Goal: Task Accomplishment & Management: Manage account settings

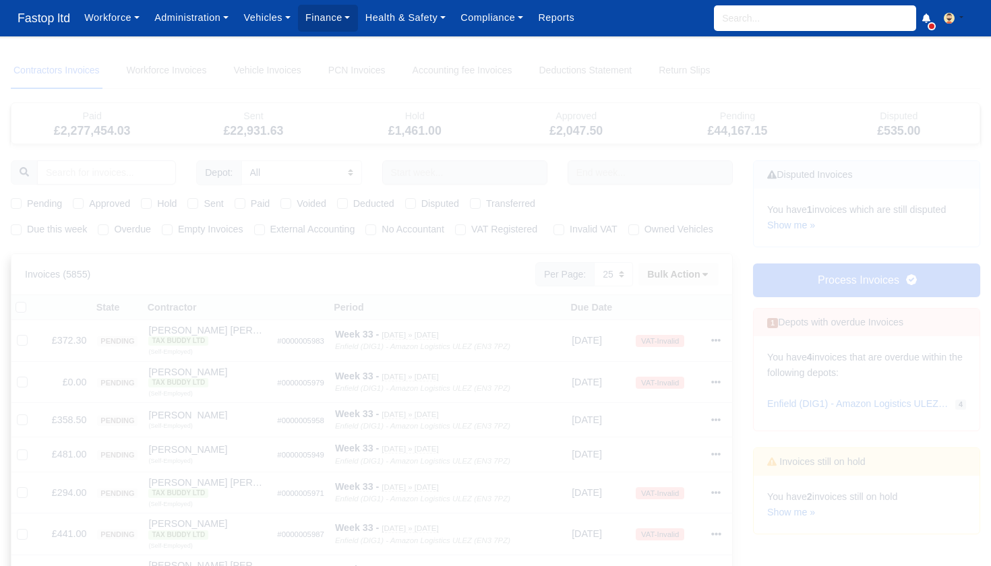
select select "25"
click at [27, 230] on label "Due this week" at bounding box center [57, 229] width 60 height 15
click at [15, 230] on input "Due this week" at bounding box center [16, 227] width 11 height 11
checkbox input "true"
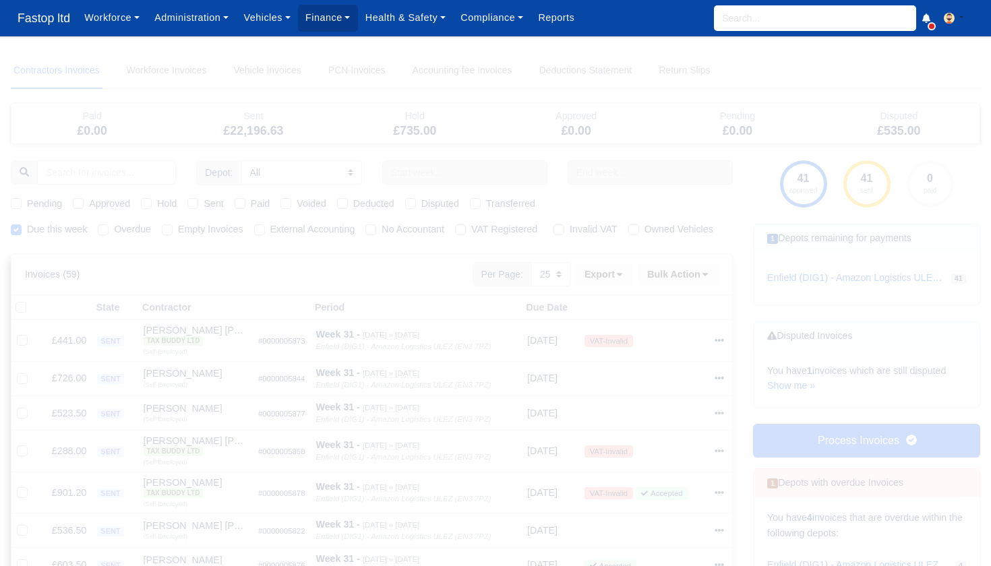
click at [27, 203] on label "Pending" at bounding box center [44, 203] width 35 height 15
click at [15, 203] on input "Pending" at bounding box center [16, 201] width 11 height 11
checkbox input "true"
click at [89, 201] on label "Approved" at bounding box center [109, 203] width 41 height 15
click at [75, 201] on input "Approved" at bounding box center [78, 201] width 11 height 11
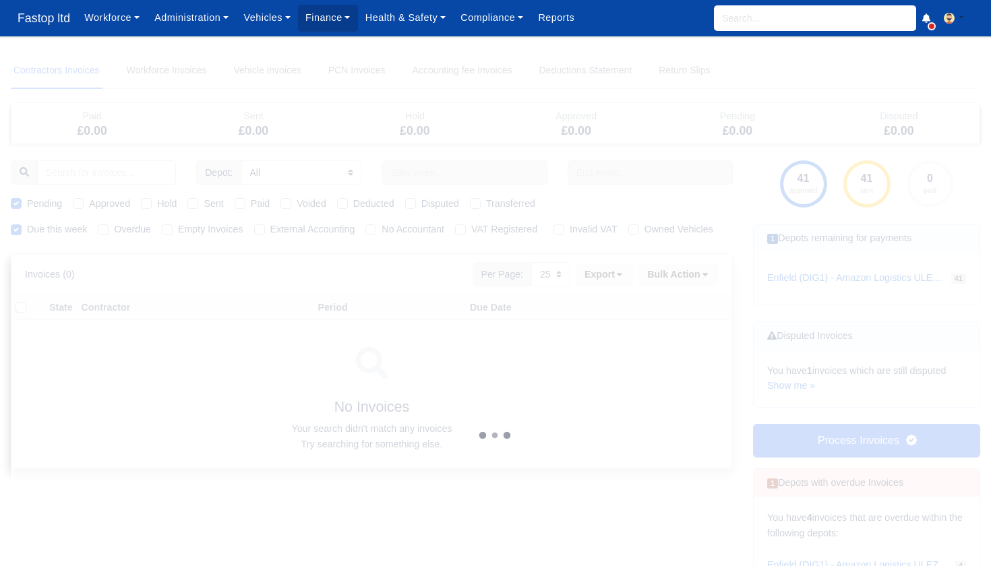
checkbox input "true"
click at [157, 204] on label "Hold" at bounding box center [167, 203] width 20 height 15
click at [150, 204] on input "Hold" at bounding box center [146, 201] width 11 height 11
checkbox input "true"
click at [157, 204] on label "Hold" at bounding box center [167, 203] width 20 height 15
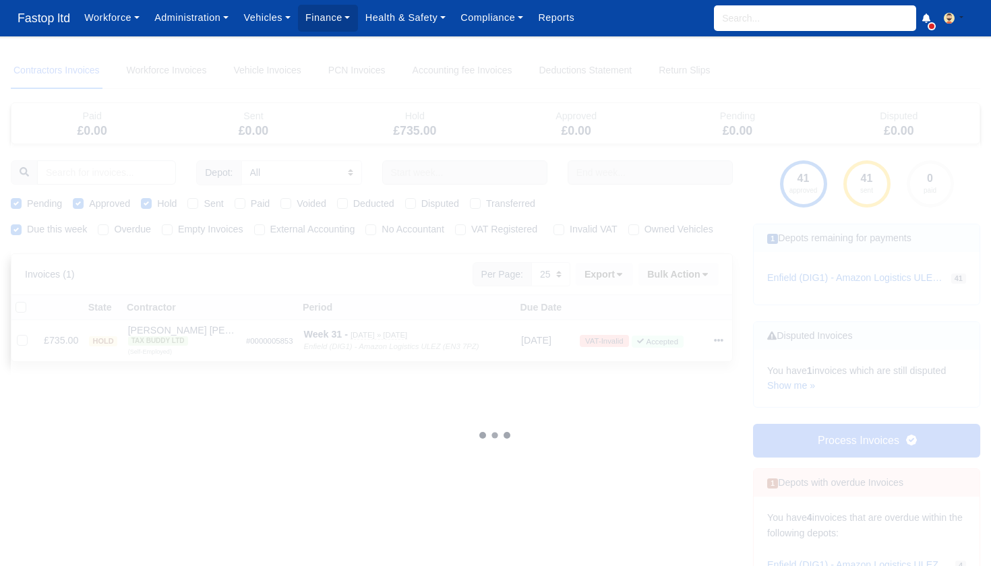
click at [150, 204] on input "Hold" at bounding box center [146, 201] width 11 height 11
checkbox input "false"
click at [204, 203] on label "Sent" at bounding box center [214, 203] width 20 height 15
click at [193, 203] on input "Sent" at bounding box center [192, 201] width 11 height 11
checkbox input "true"
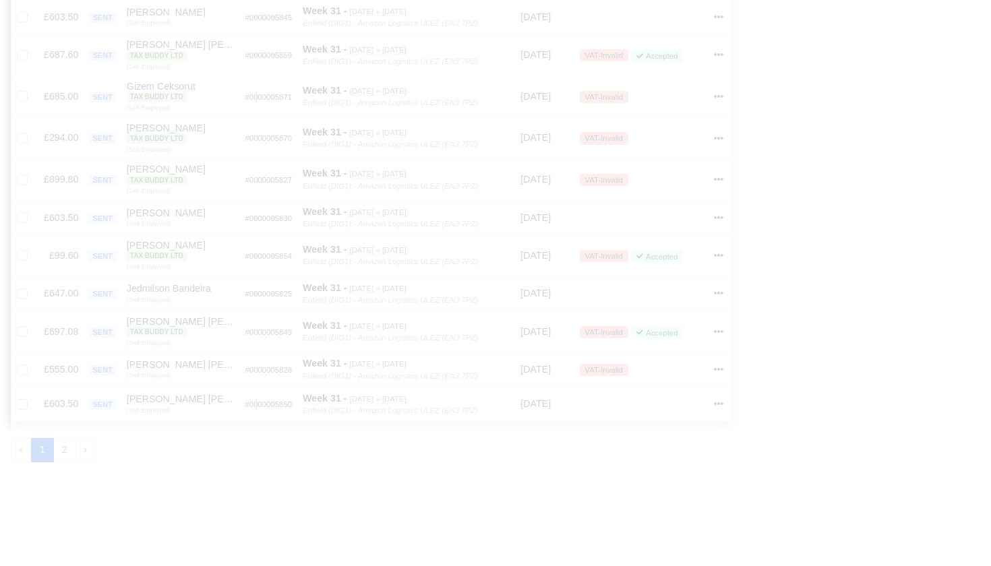
scroll to position [844, 0]
click at [69, 439] on button "2" at bounding box center [64, 451] width 23 height 24
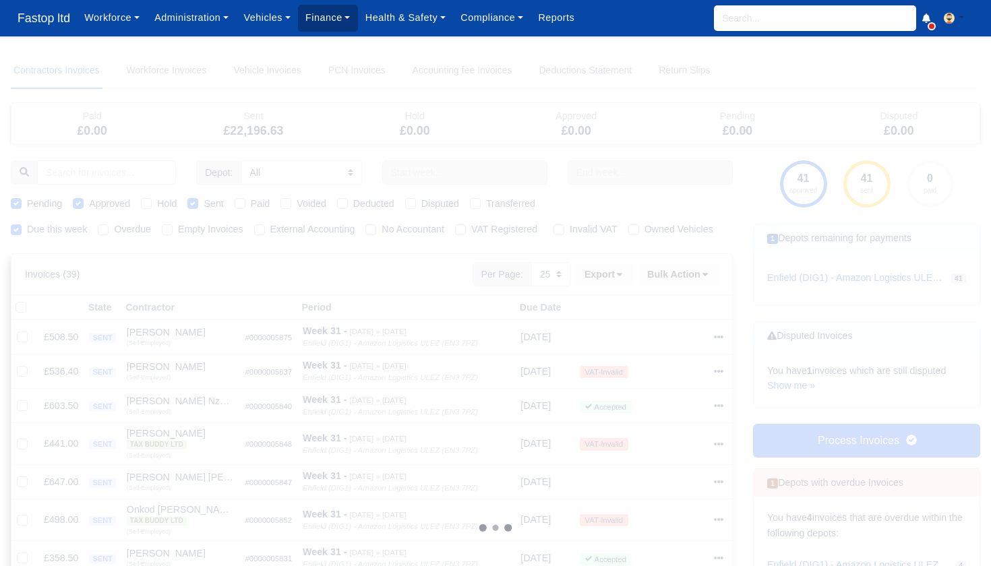
click at [337, 25] on link "Finance" at bounding box center [328, 18] width 60 height 26
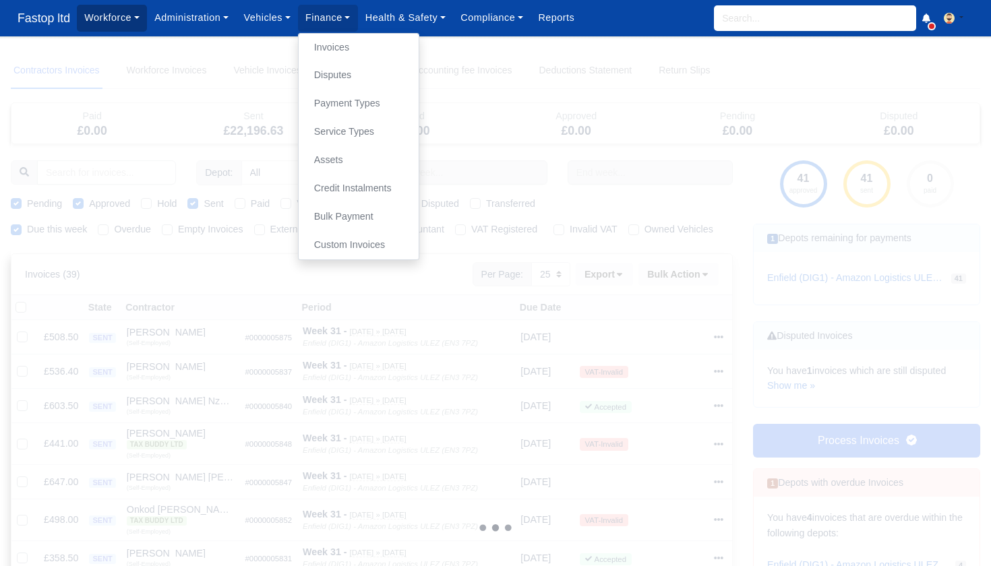
click at [129, 17] on link "Workforce" at bounding box center [112, 18] width 70 height 26
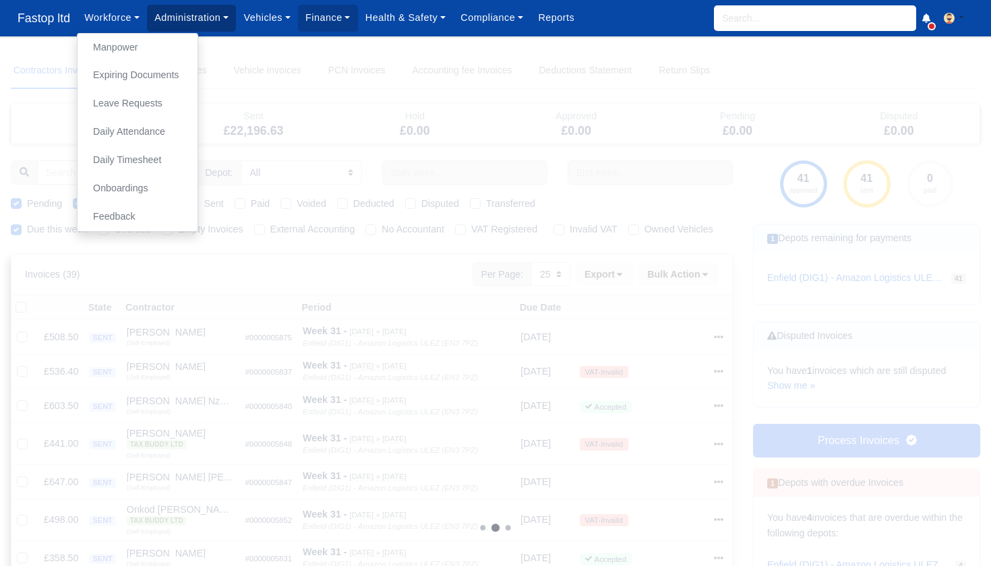
click at [201, 22] on link "Administration" at bounding box center [191, 18] width 89 height 26
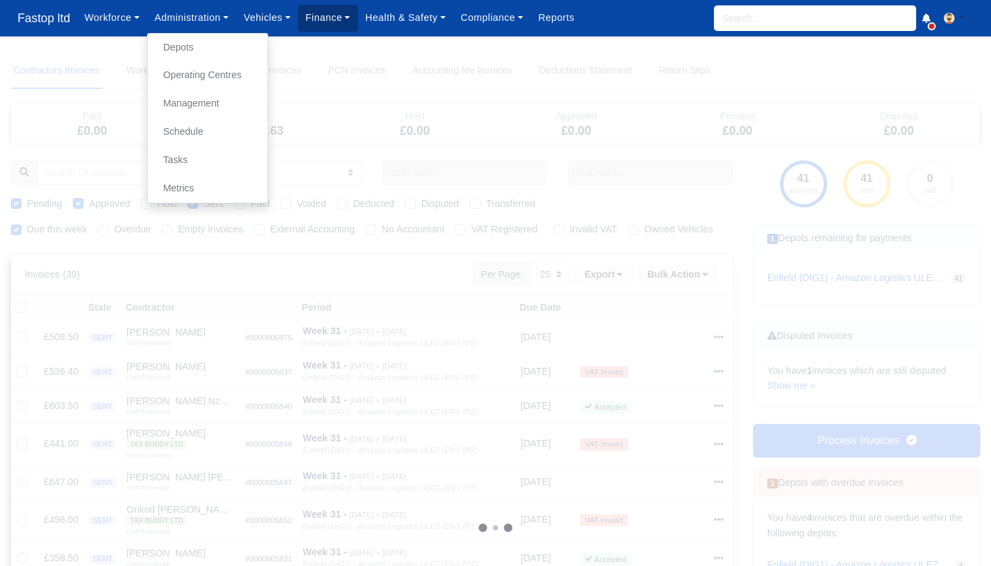
click at [332, 17] on link "Finance" at bounding box center [328, 18] width 60 height 26
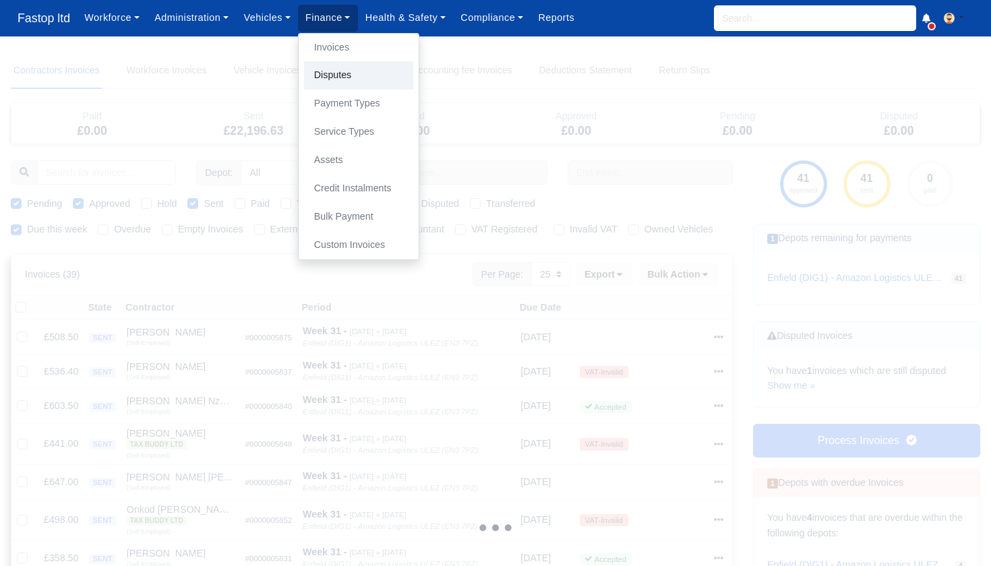
click at [352, 73] on link "Disputes" at bounding box center [358, 75] width 109 height 28
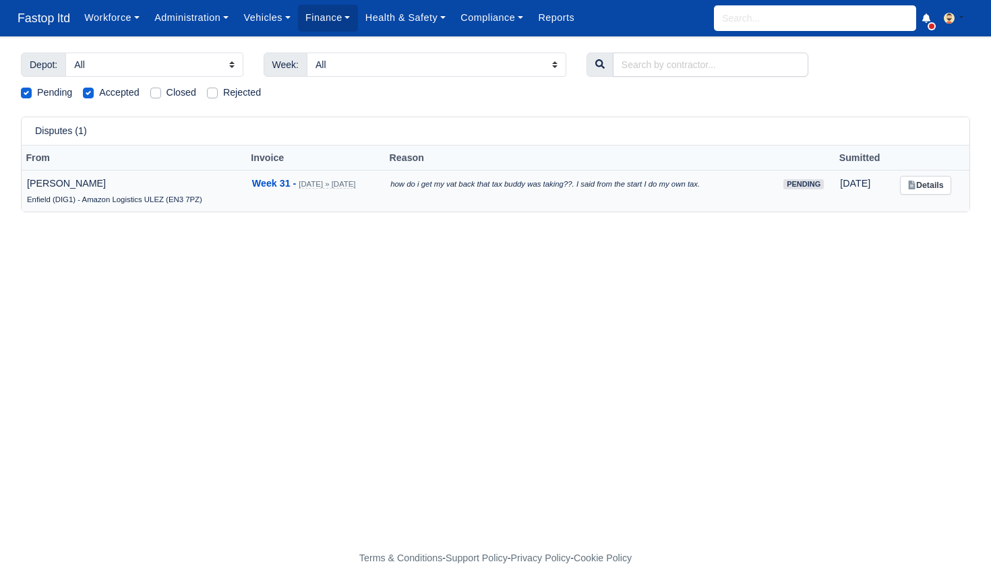
click at [931, 186] on link "Details" at bounding box center [925, 186] width 51 height 20
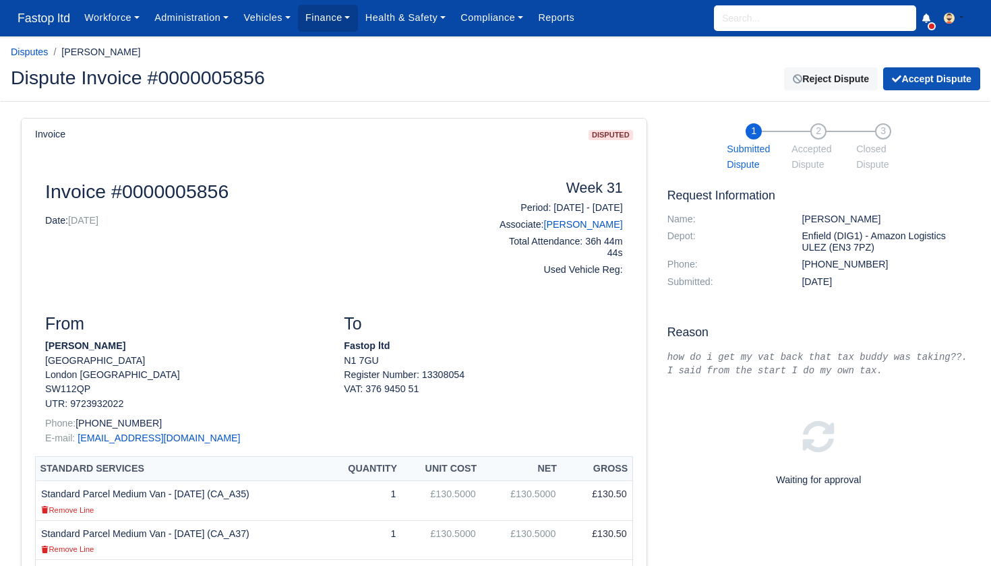
click at [909, 75] on button "Accept Dispute" at bounding box center [931, 78] width 97 height 23
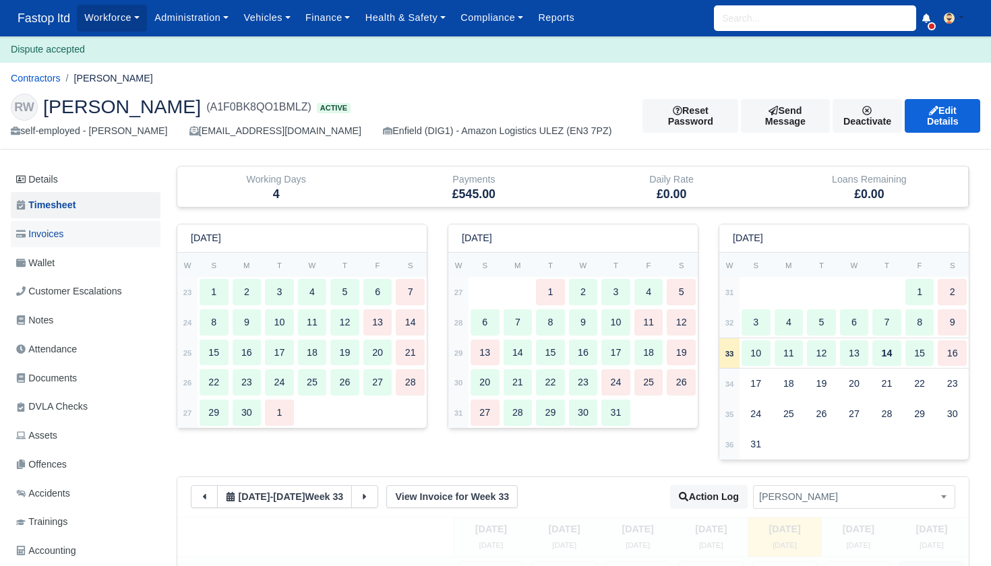
click at [67, 235] on link "Invoices" at bounding box center [86, 234] width 150 height 26
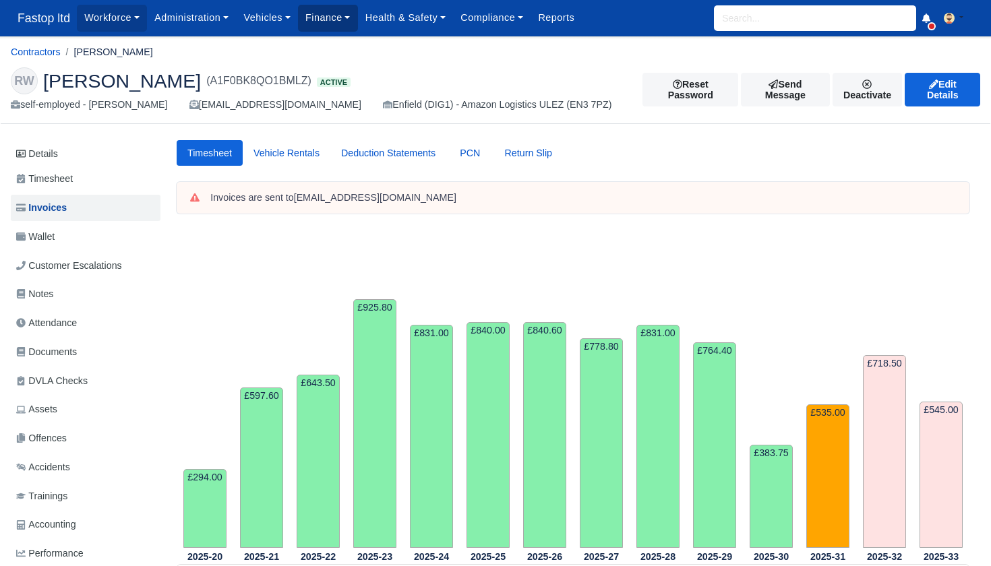
click at [335, 24] on link "Finance" at bounding box center [328, 18] width 60 height 26
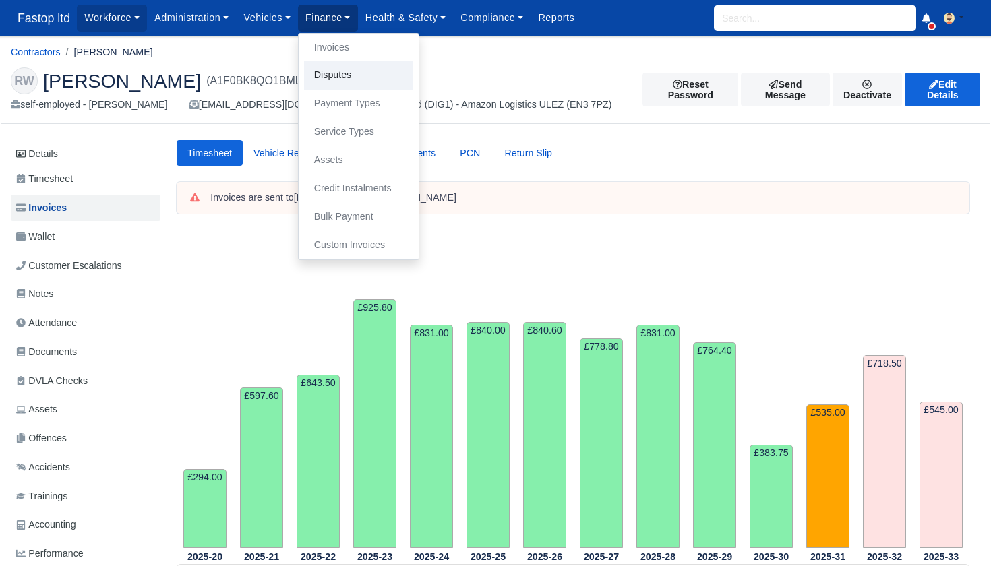
click at [348, 69] on link "Disputes" at bounding box center [358, 75] width 109 height 28
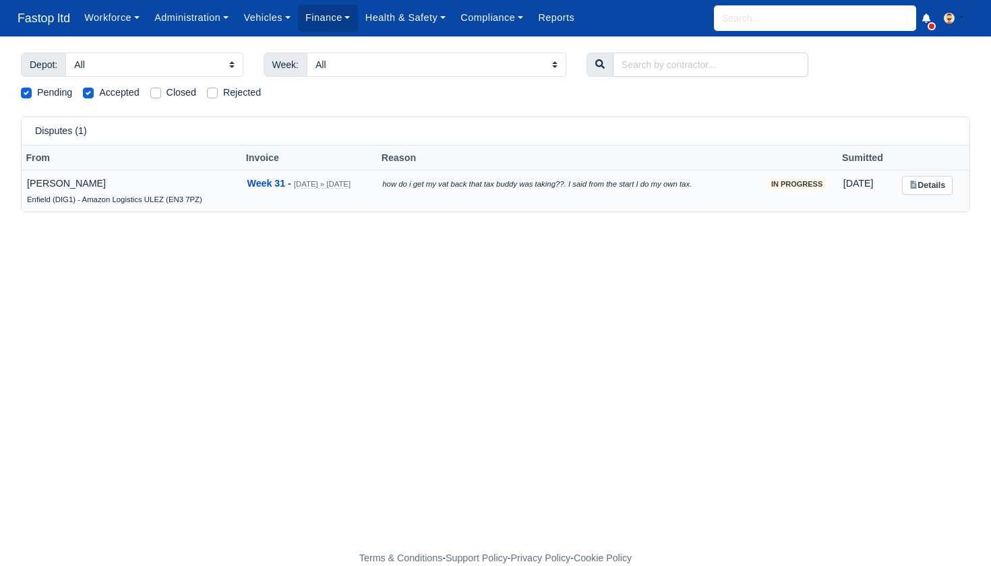
click at [932, 182] on link "Details" at bounding box center [927, 186] width 51 height 20
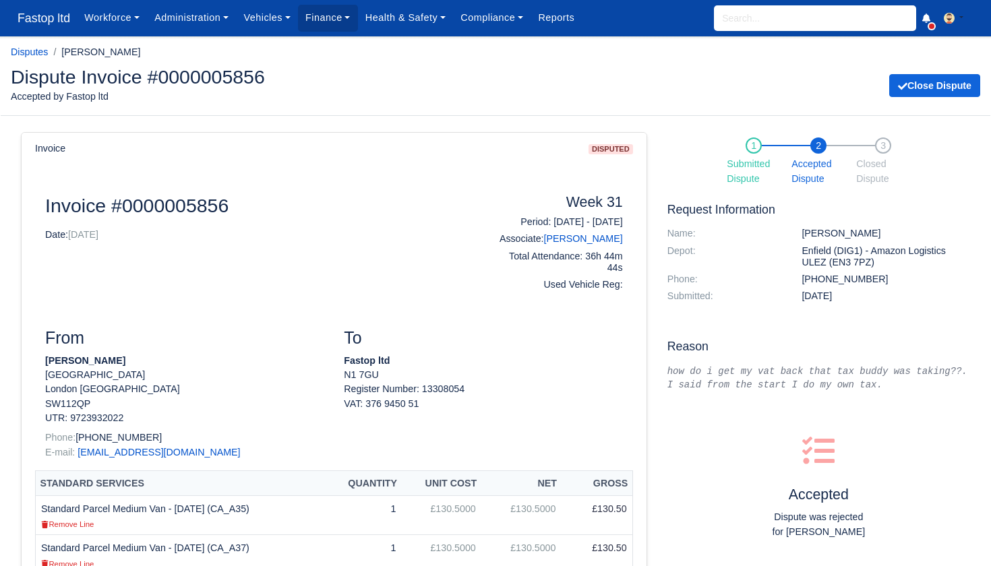
click at [797, 378] on div "how do i get my vat back that tax buddy was taking??. I said from the start I d…" at bounding box center [818, 378] width 303 height 27
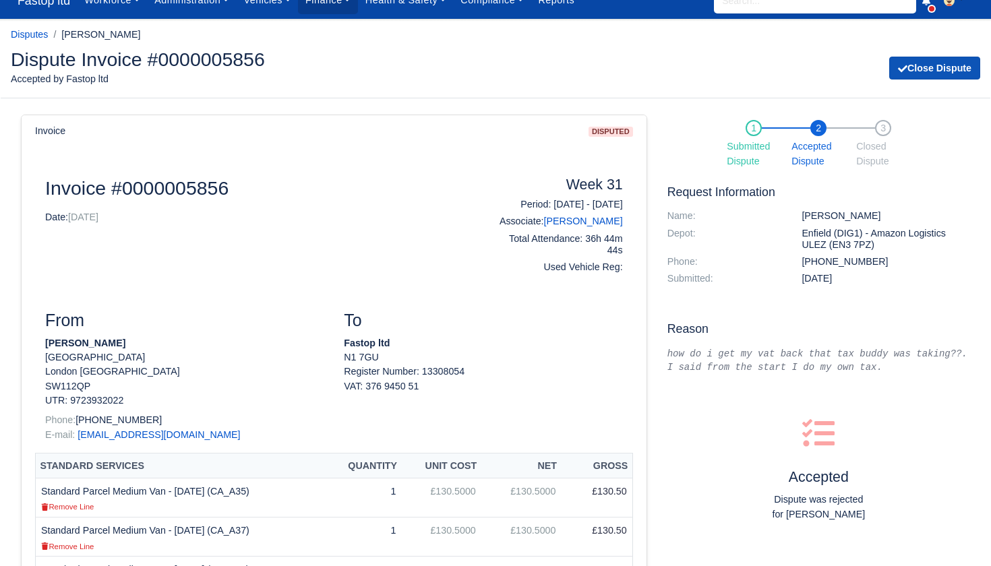
scroll to position [20, 0]
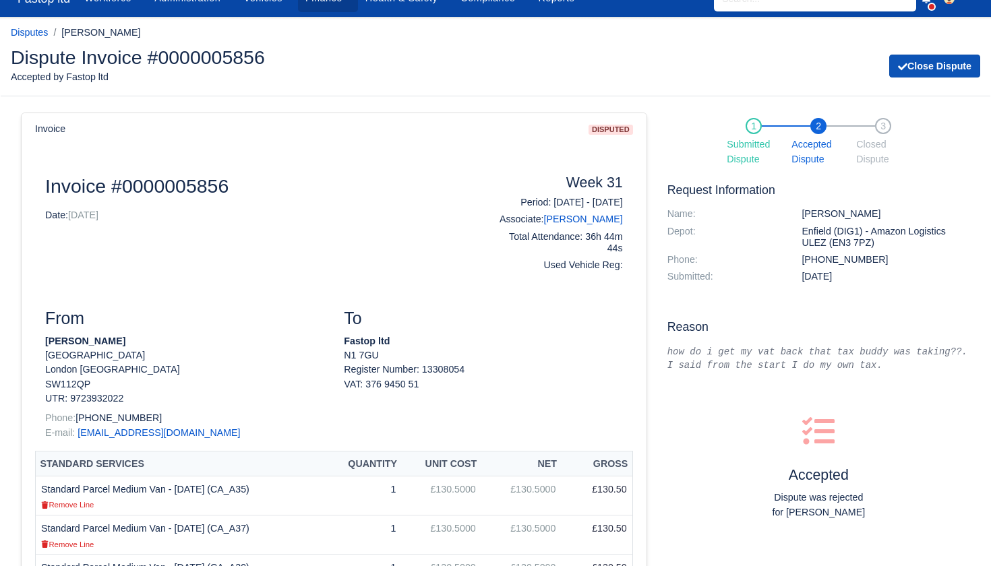
click at [924, 68] on button "Close Dispute" at bounding box center [934, 66] width 91 height 23
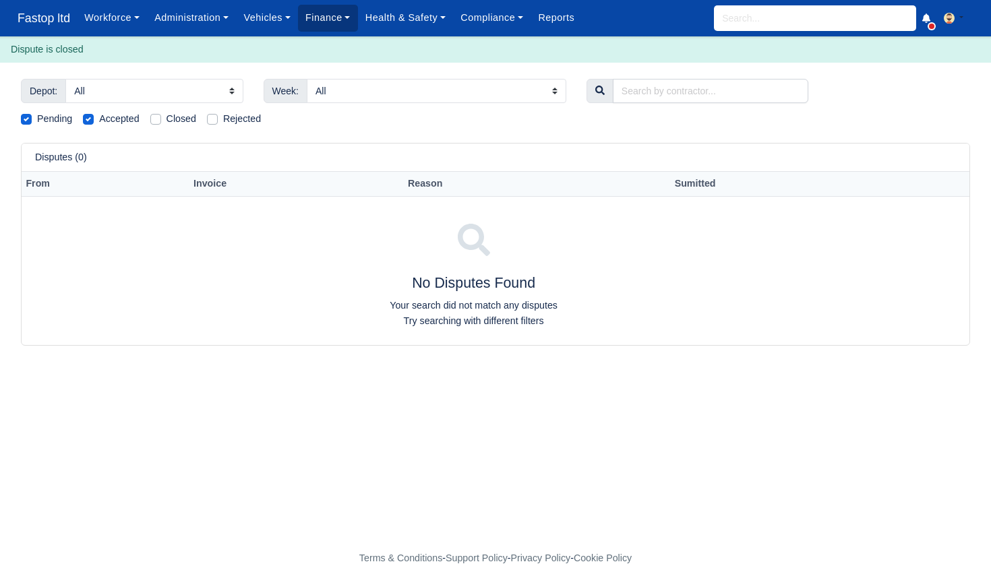
scroll to position [1, 0]
click at [761, 21] on input "search" at bounding box center [815, 18] width 202 height 26
type input "ricca"
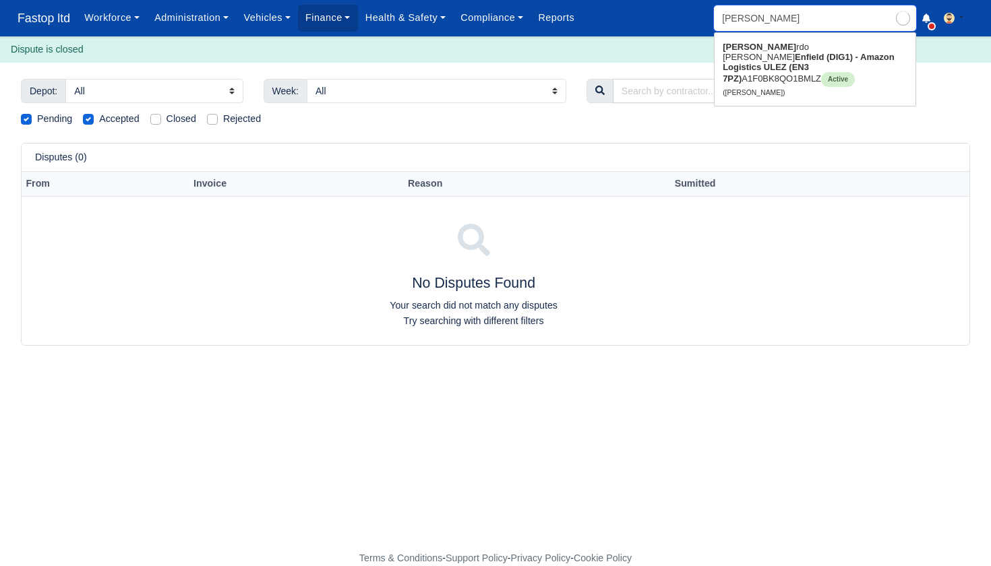
type input "riccardo Lennardo Wilson"
click at [749, 61] on strong "Enfield (DIG1) - Amazon Logistics ULEZ (EN3 7PZ)" at bounding box center [808, 68] width 172 height 32
type input "[PERSON_NAME]"
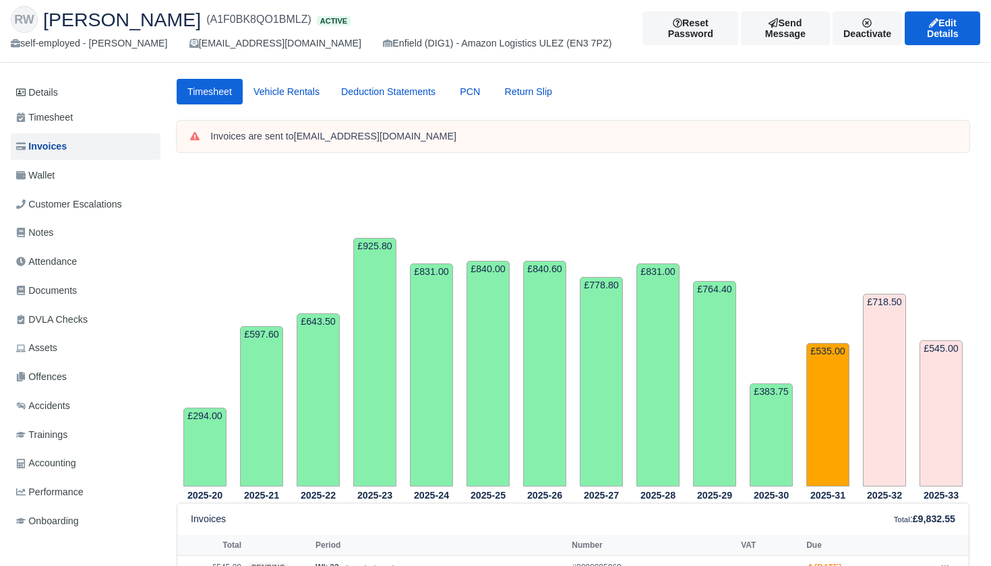
scroll to position [53, 0]
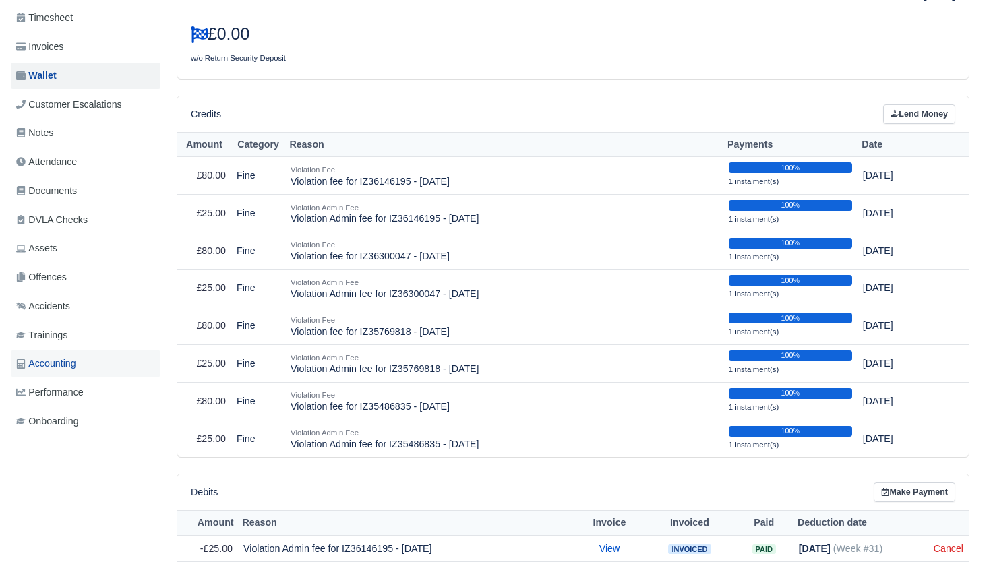
scroll to position [164, 0]
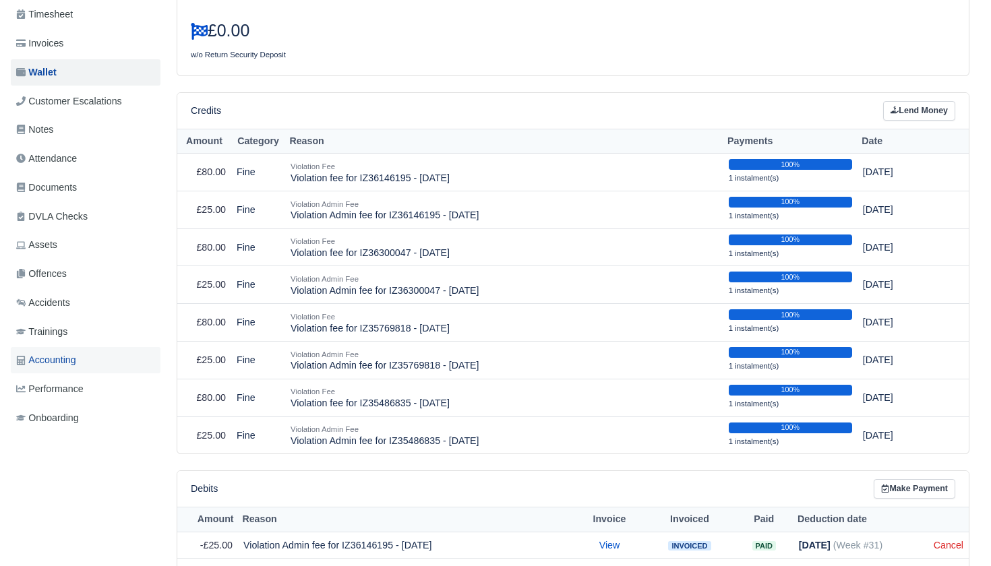
click at [66, 357] on span "Accounting" at bounding box center [46, 359] width 60 height 15
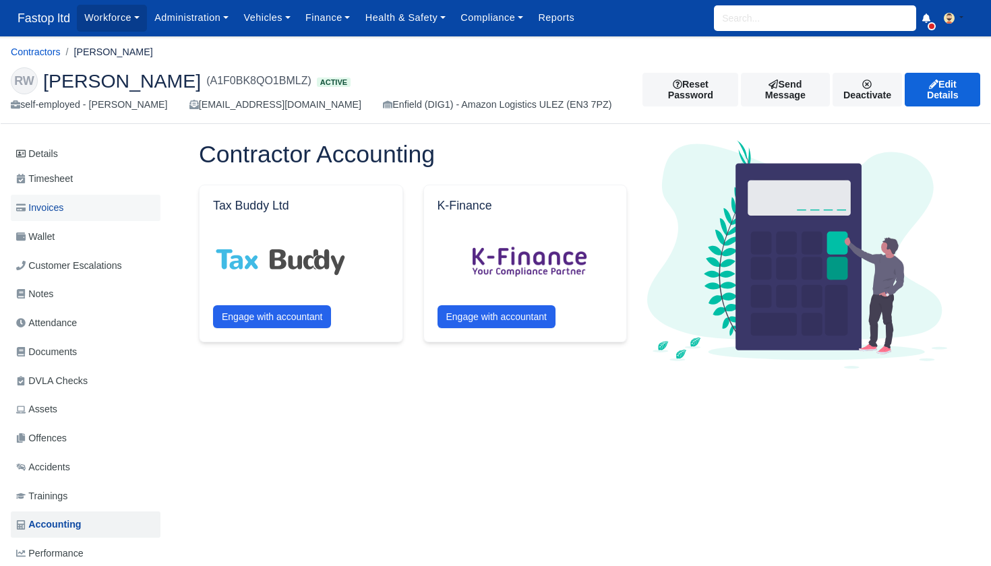
click at [57, 207] on span "Invoices" at bounding box center [39, 207] width 47 height 15
